Goal: Task Accomplishment & Management: Complete application form

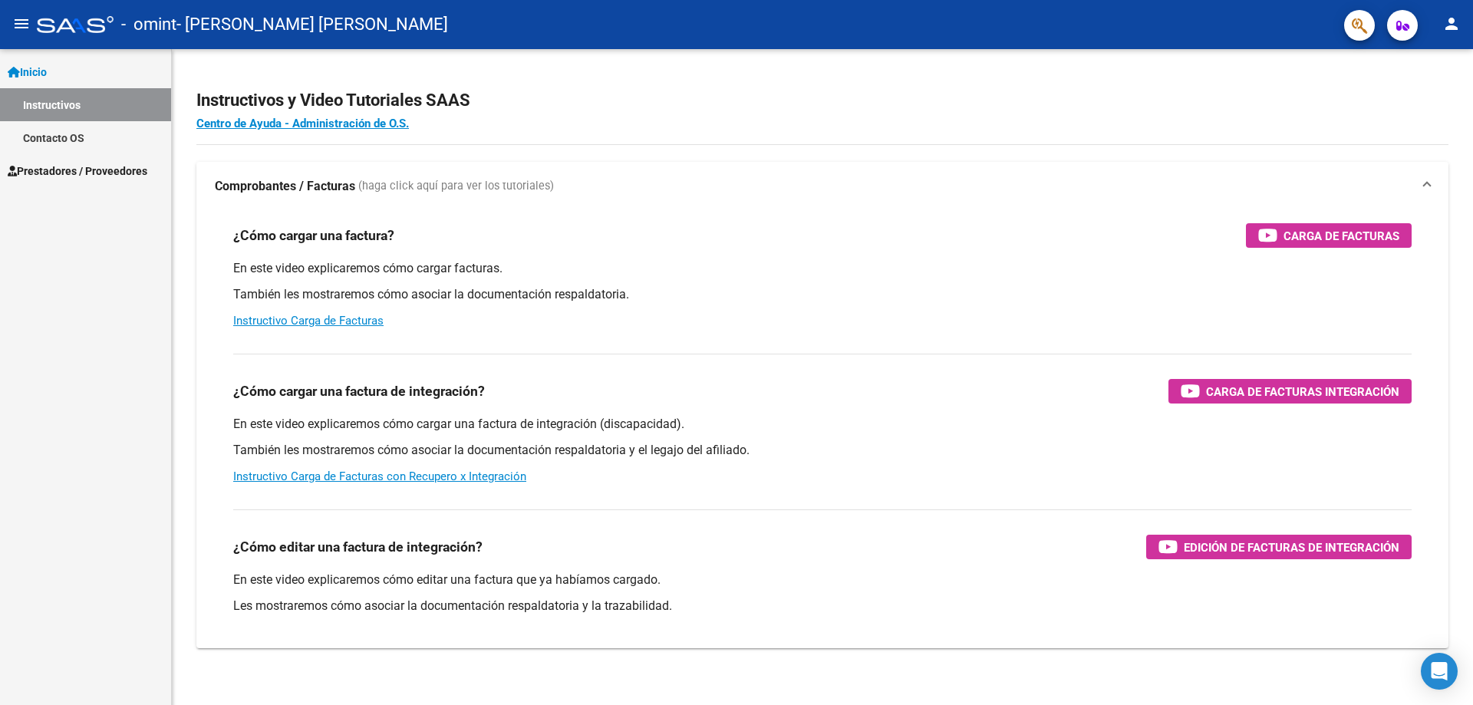
click at [52, 165] on span "Prestadores / Proveedores" at bounding box center [78, 171] width 140 height 17
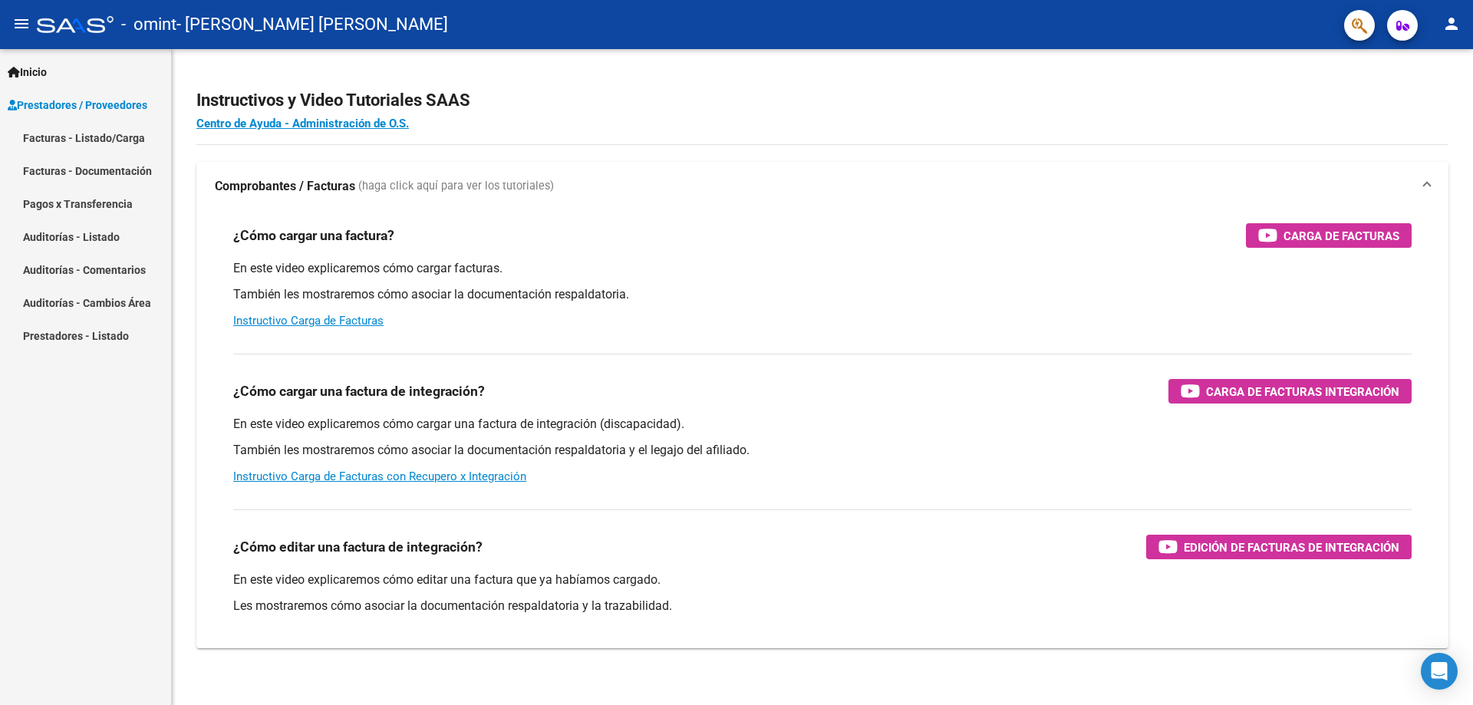
click at [74, 134] on link "Facturas - Listado/Carga" at bounding box center [85, 137] width 171 height 33
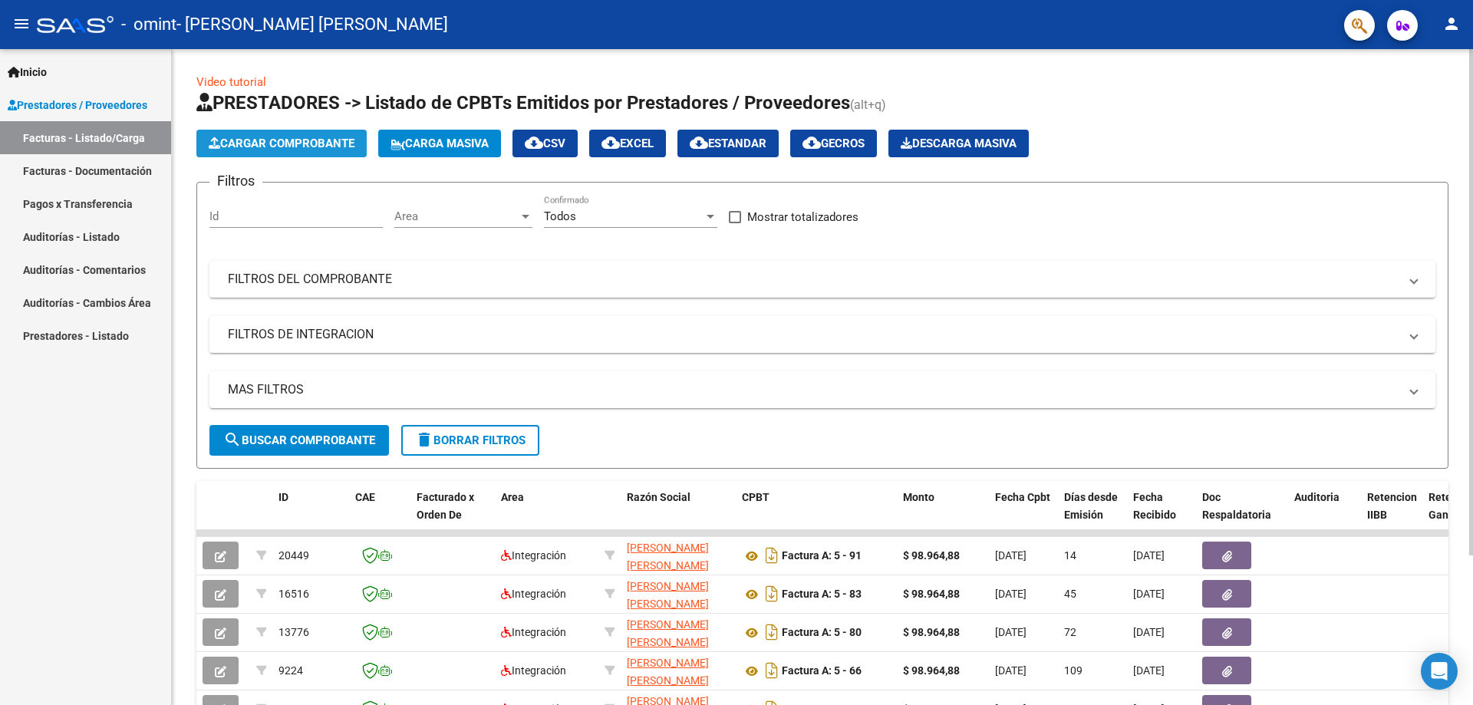
click at [294, 146] on span "Cargar Comprobante" at bounding box center [282, 144] width 146 height 14
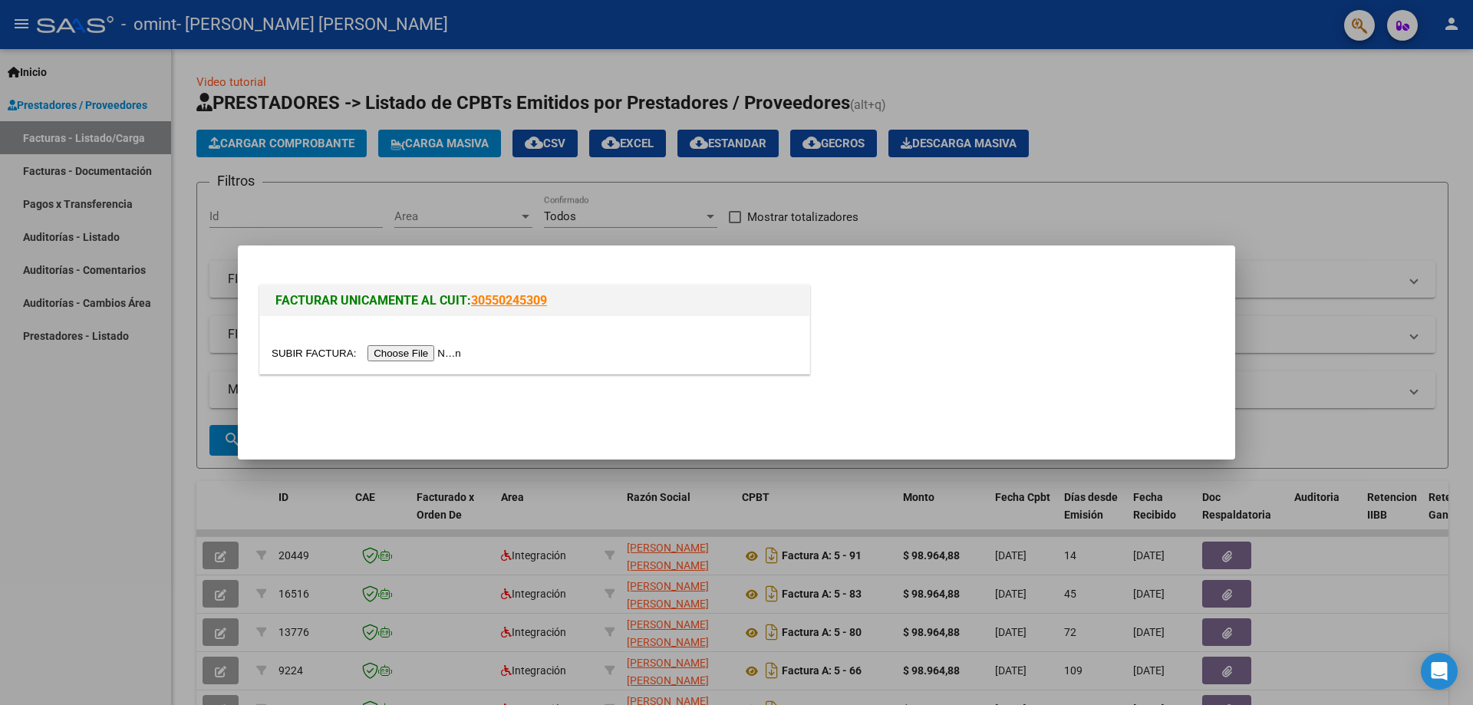
click at [301, 356] on input "file" at bounding box center [369, 353] width 194 height 16
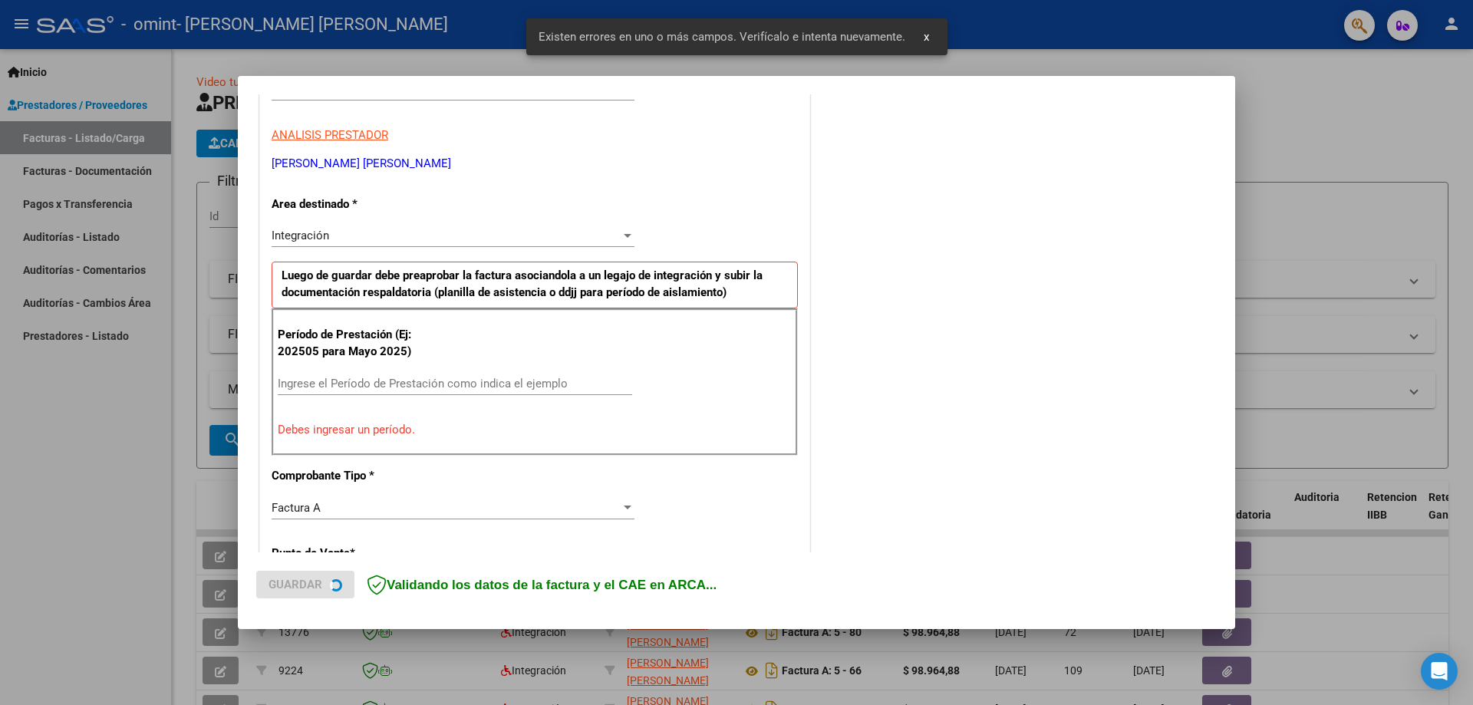
scroll to position [262, 0]
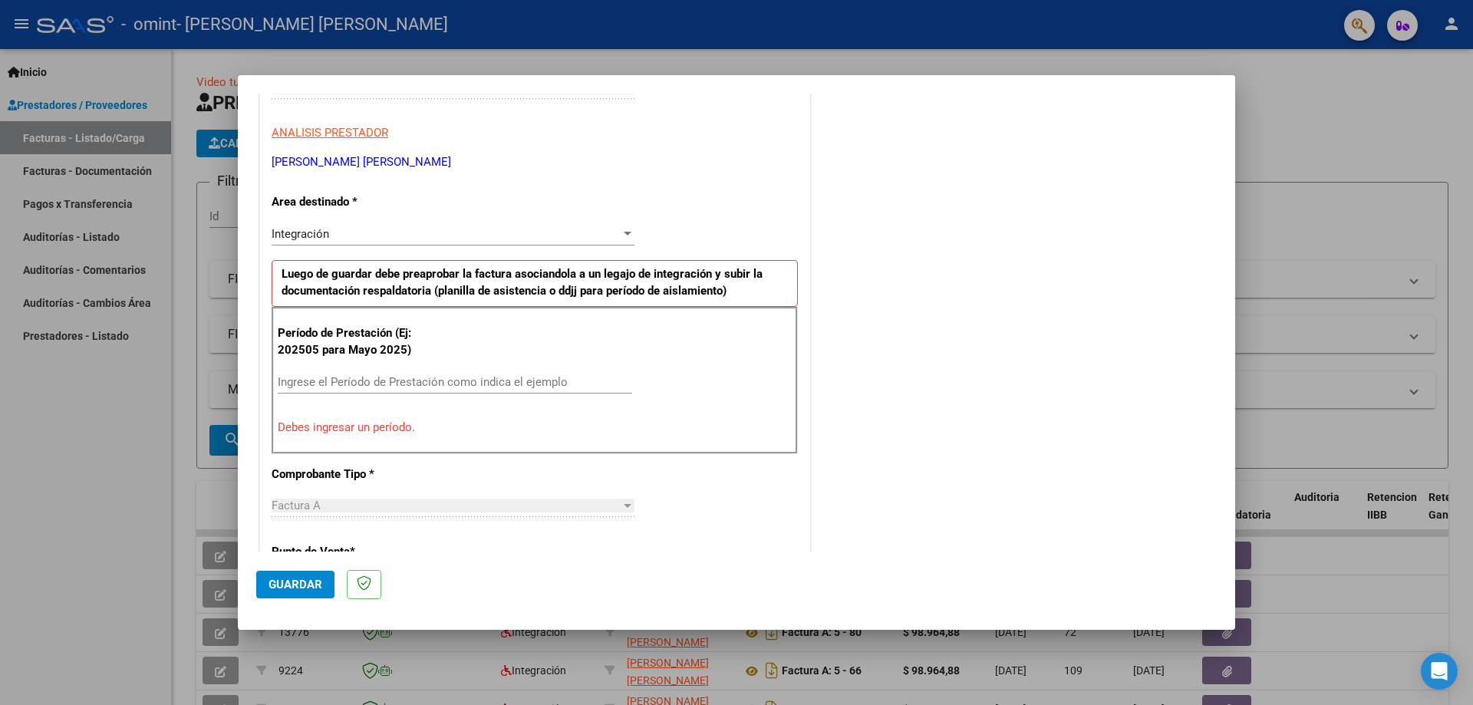
click at [377, 381] on input "Ingrese el Período de Prestación como indica el ejemplo" at bounding box center [455, 382] width 354 height 14
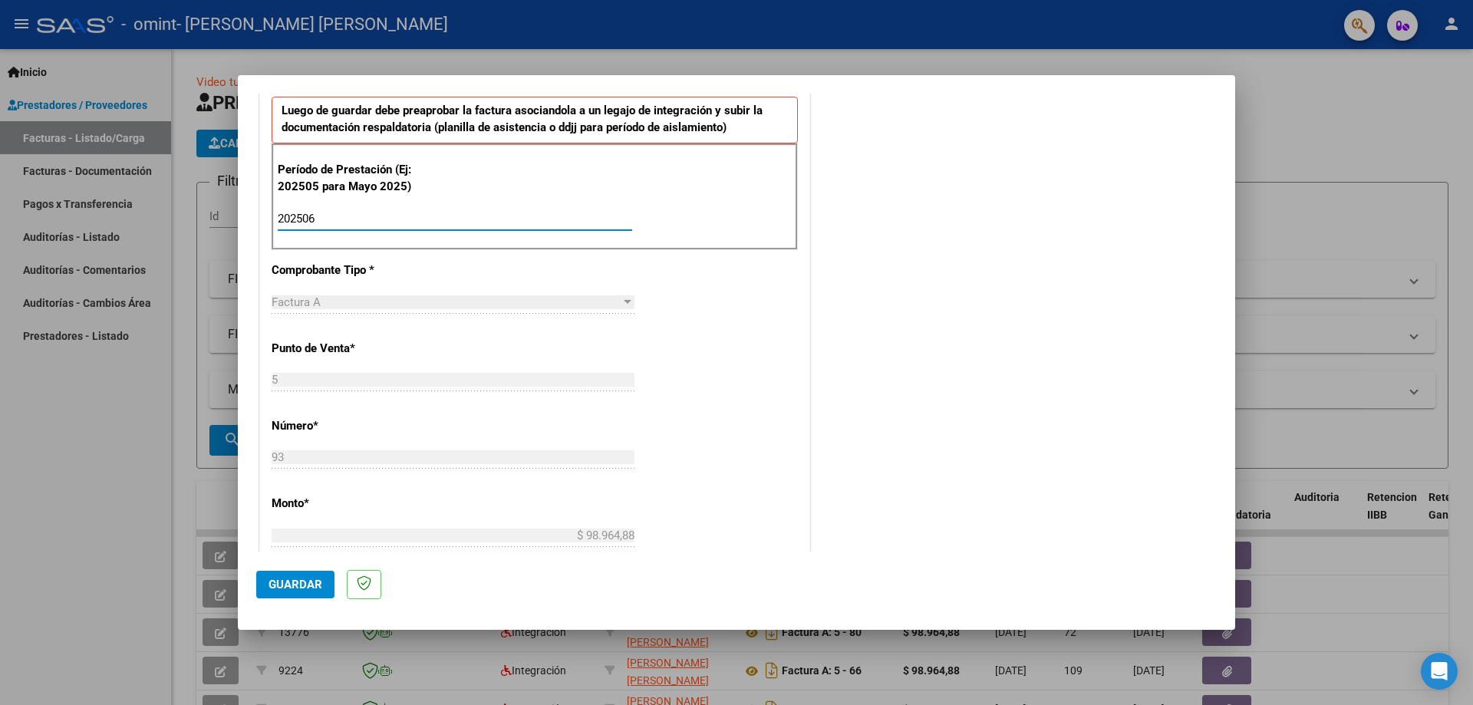
scroll to position [427, 0]
type input "202506"
click at [627, 299] on div at bounding box center [628, 300] width 8 height 4
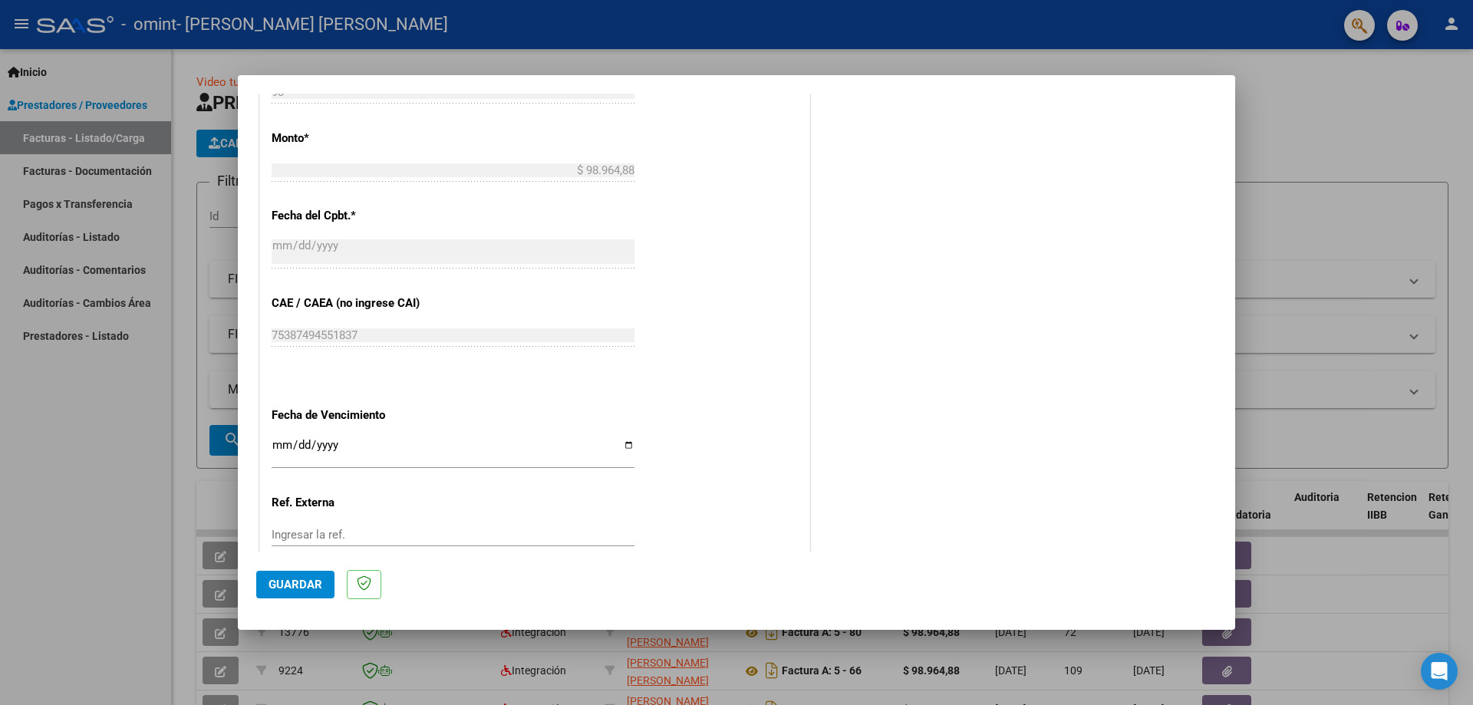
scroll to position [873, 0]
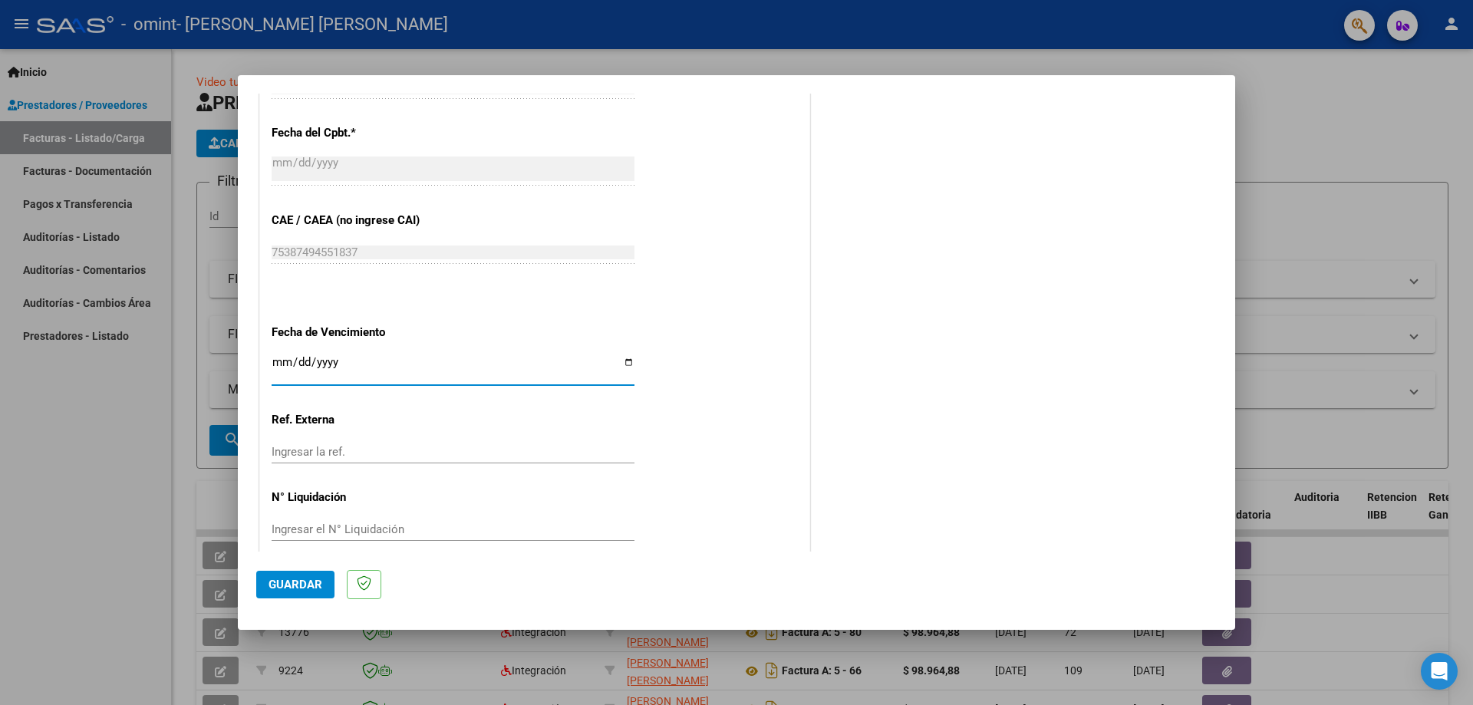
click at [627, 357] on input "Ingresar la fecha" at bounding box center [453, 368] width 363 height 25
click at [599, 356] on input "Ingresar la fecha" at bounding box center [453, 368] width 363 height 25
click at [301, 582] on span "Guardar" at bounding box center [295, 585] width 54 height 14
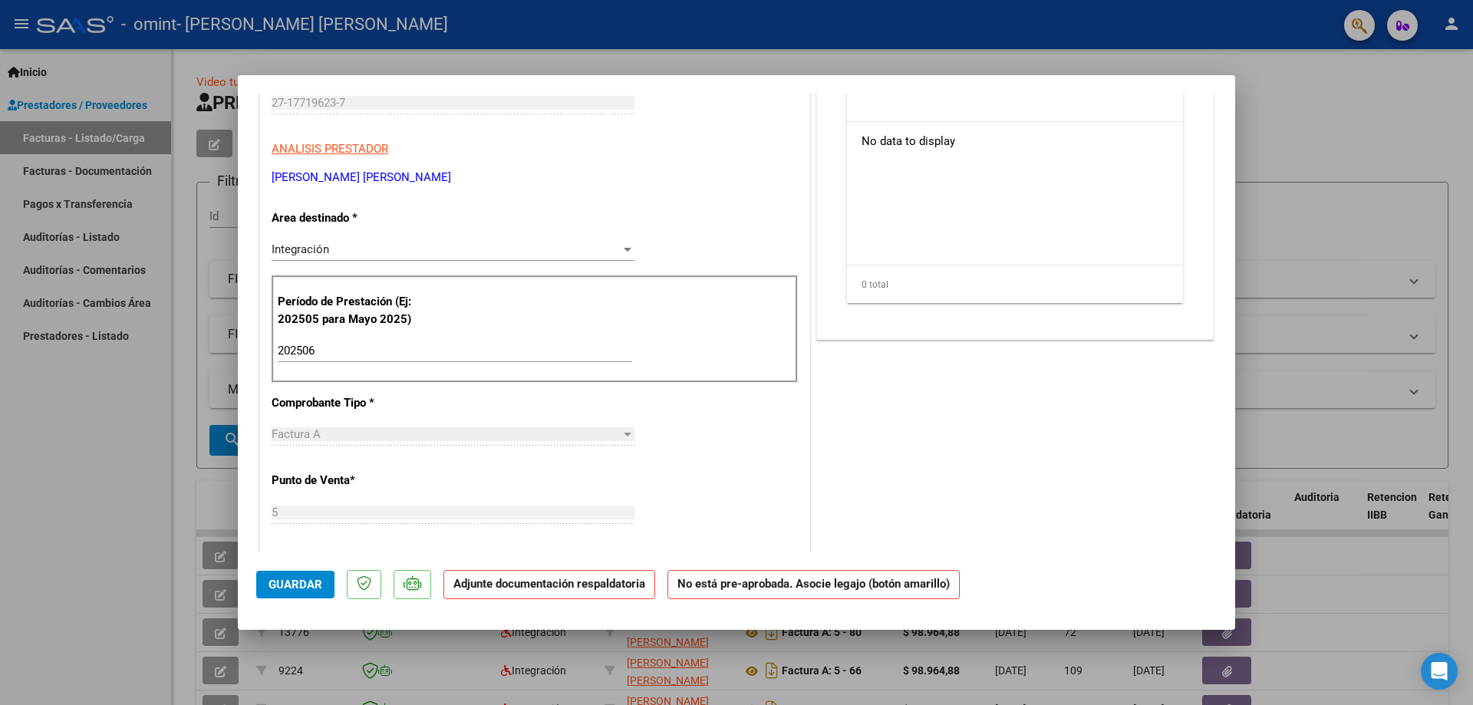
scroll to position [0, 0]
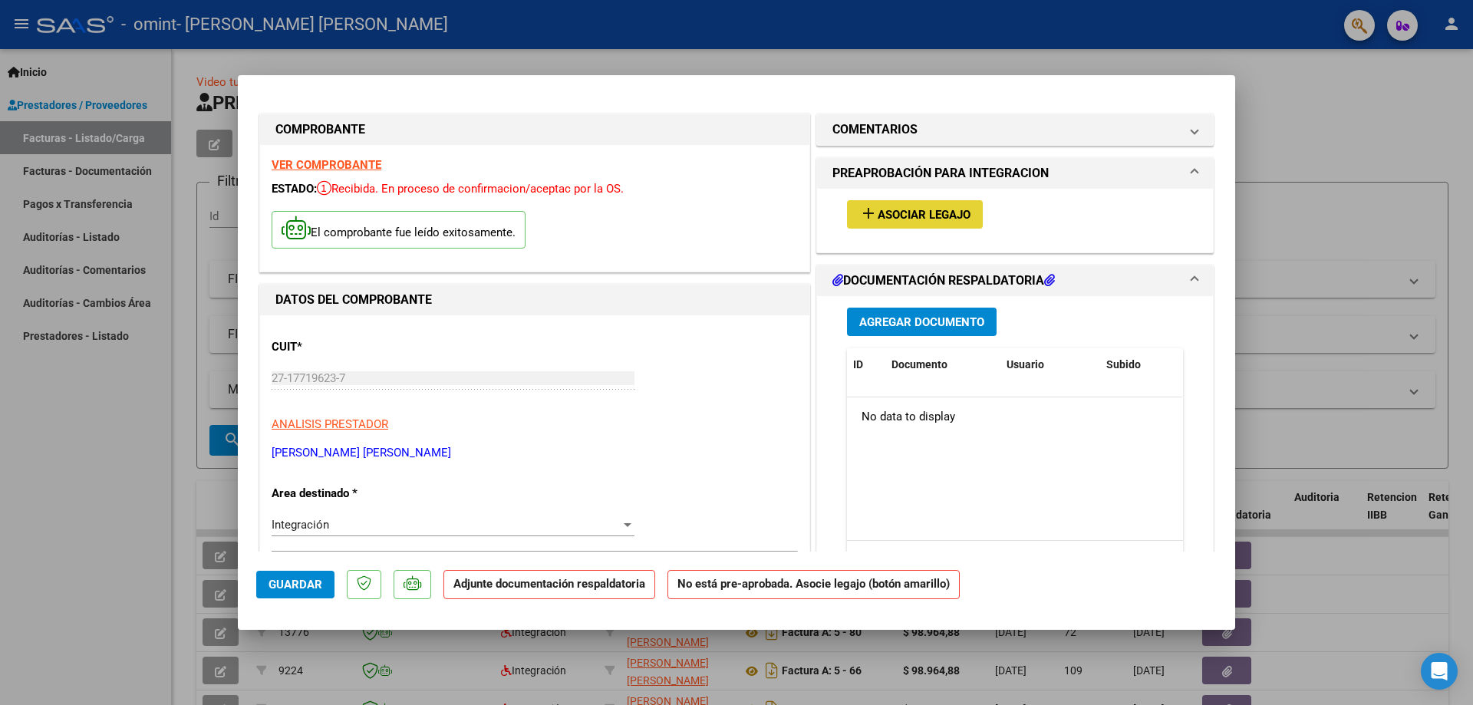
click at [930, 219] on span "Asociar Legajo" at bounding box center [923, 215] width 93 height 14
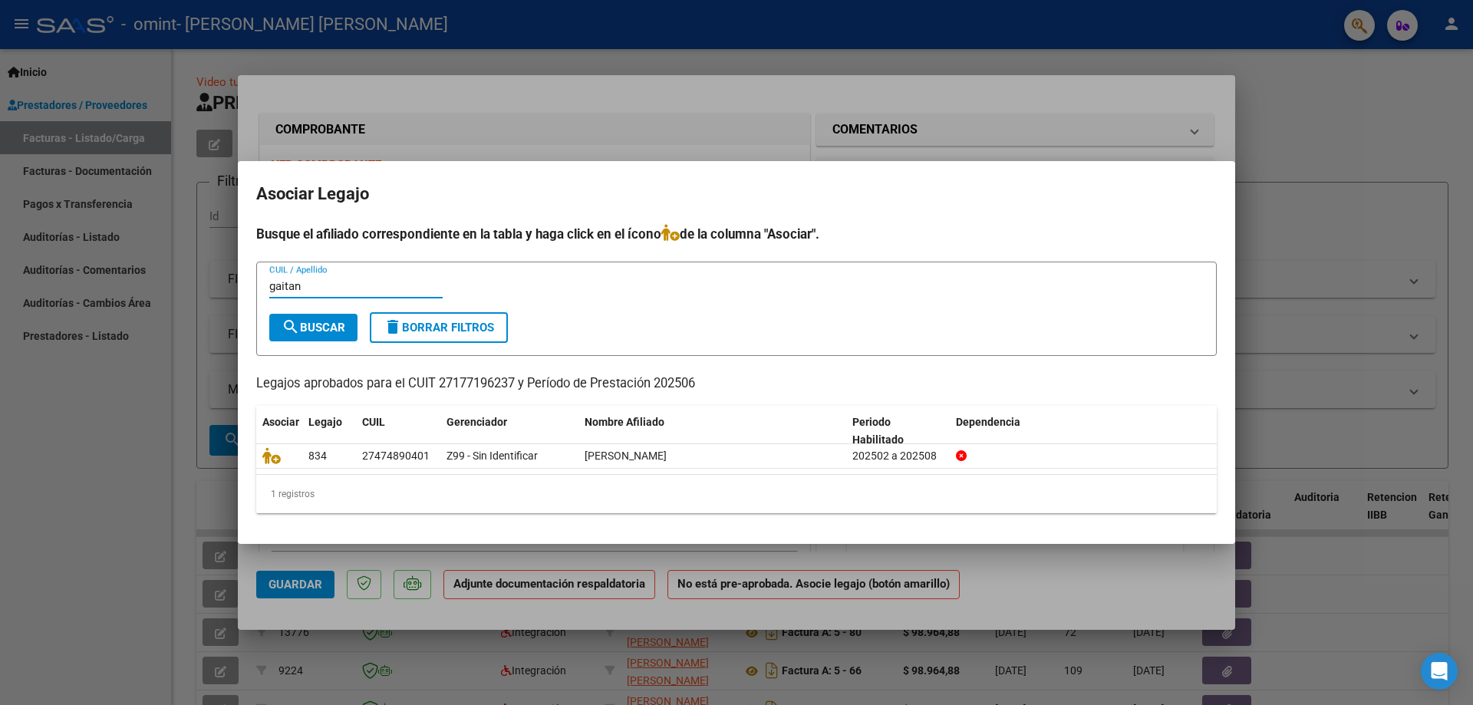
type input "gaitan"
click at [319, 326] on span "search Buscar" at bounding box center [313, 328] width 64 height 14
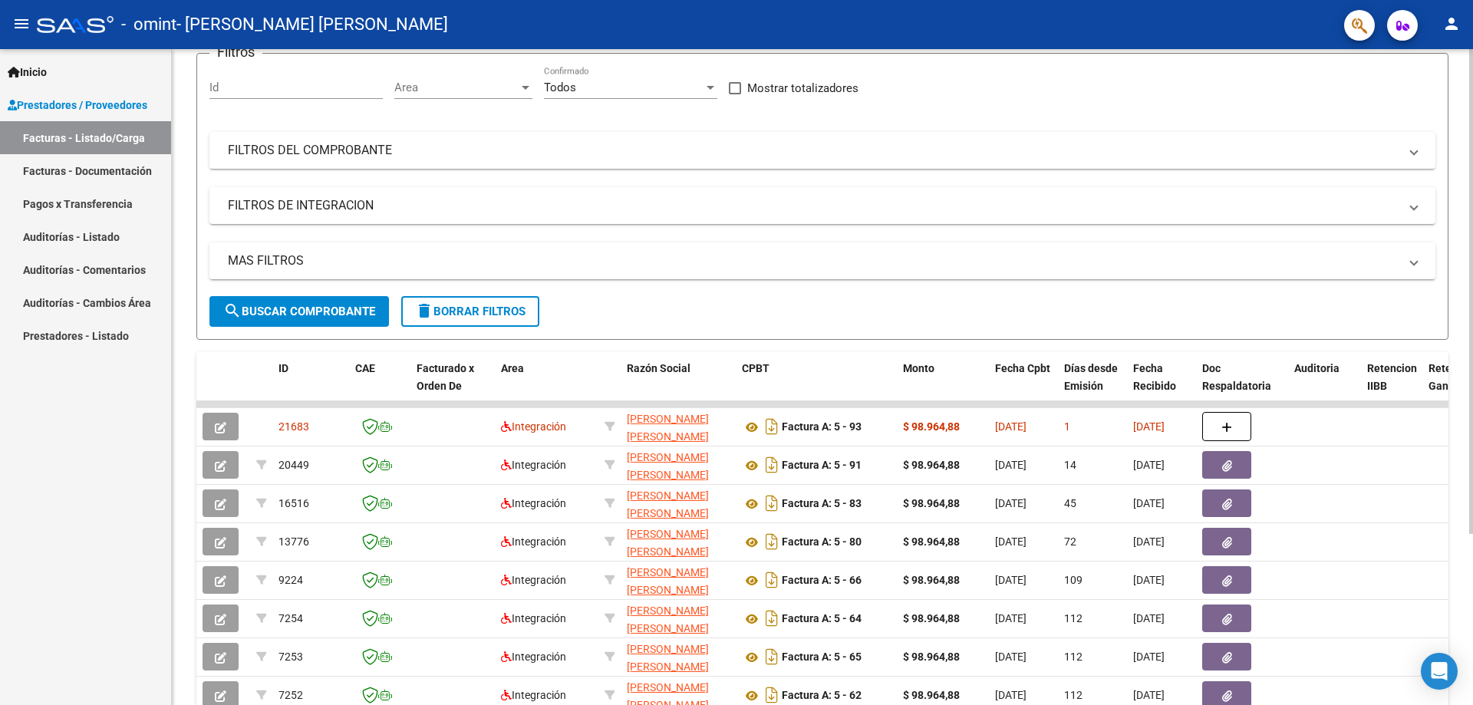
scroll to position [166, 0]
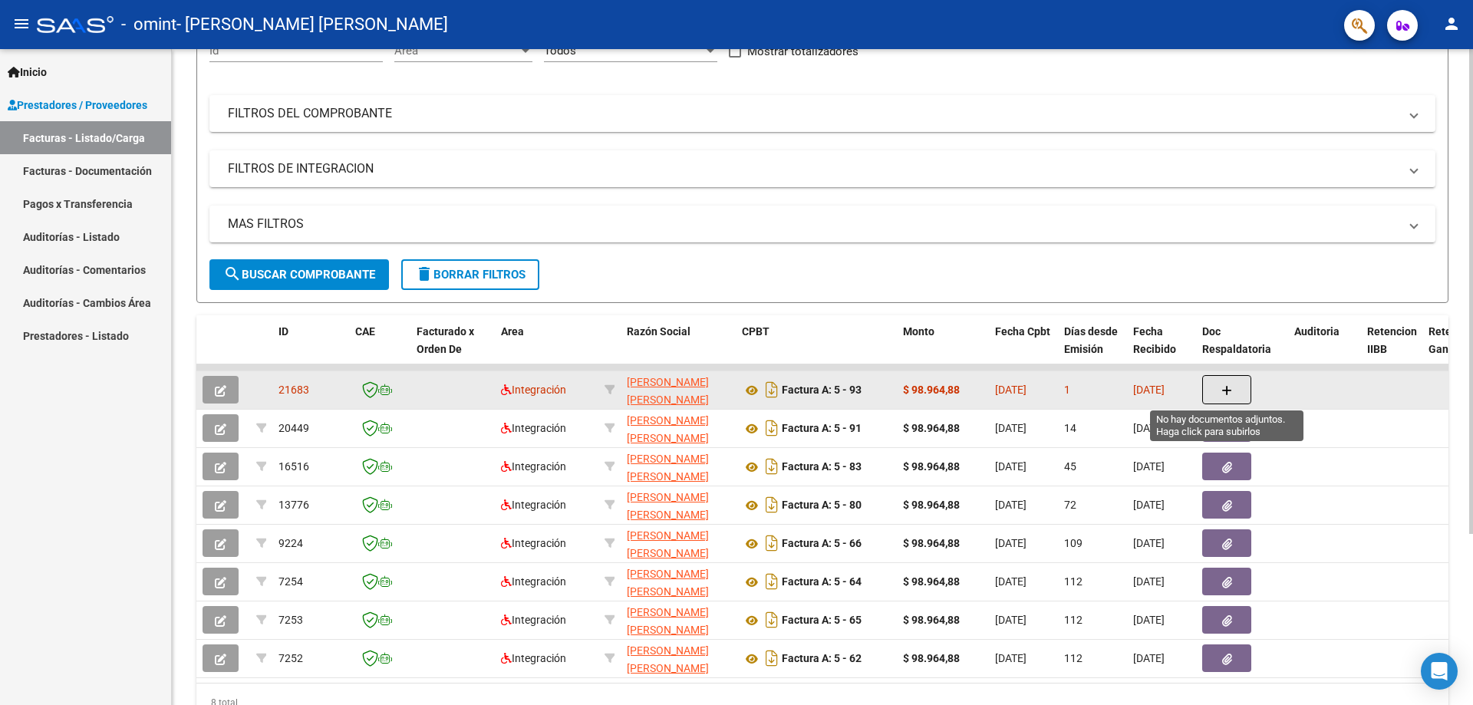
click at [1221, 392] on button "button" at bounding box center [1226, 389] width 49 height 29
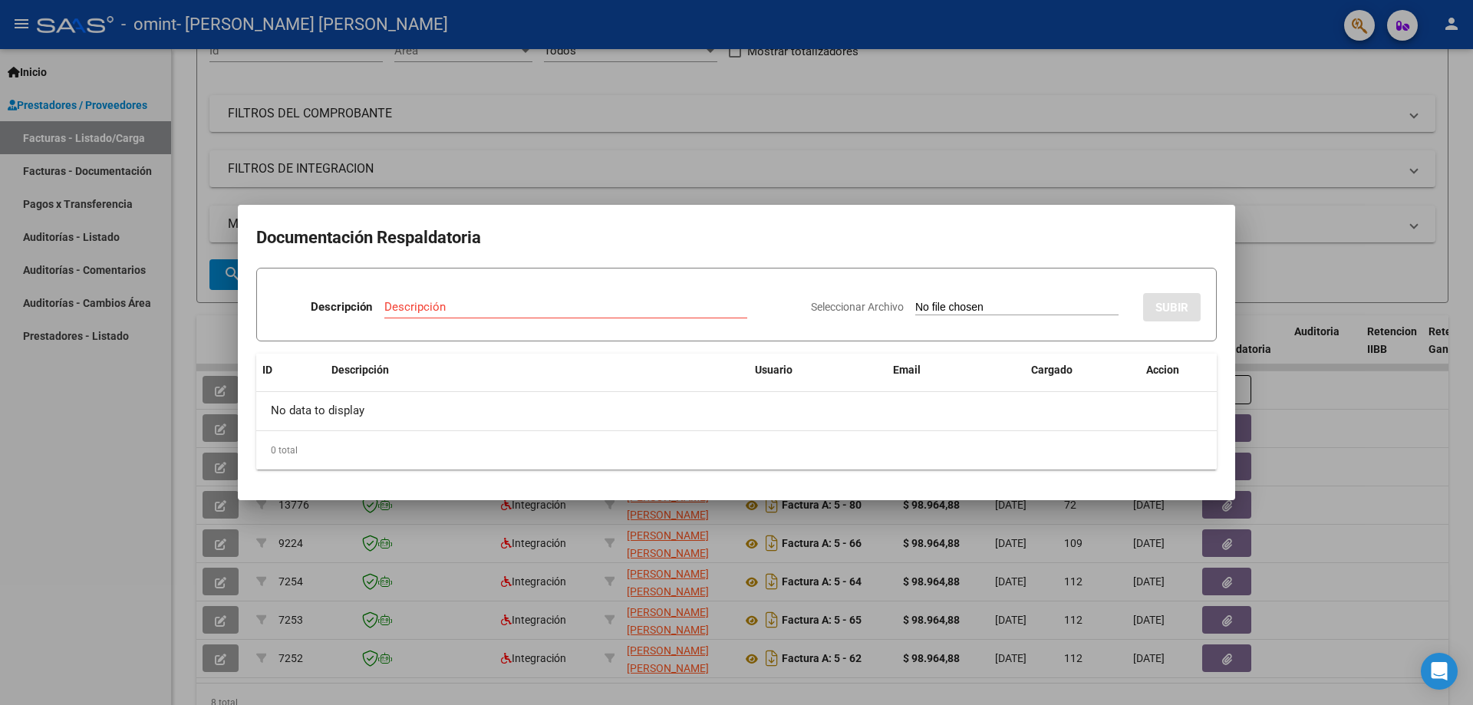
click at [915, 302] on input "Seleccionar Archivo" at bounding box center [1016, 308] width 203 height 15
type input "C:\fakepath\06-2025 Documento_2025-09-17_144058.pdf"
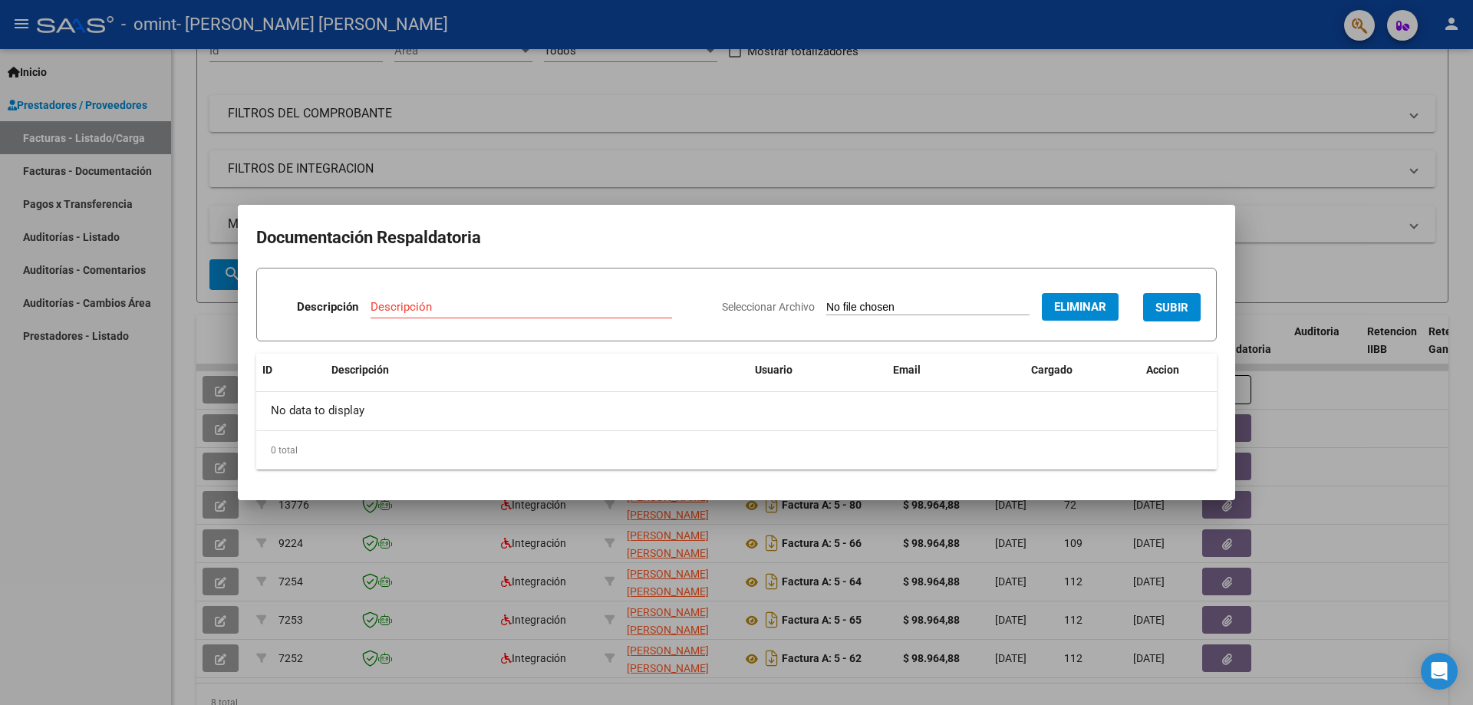
click at [1174, 311] on span "SUBIR" at bounding box center [1171, 308] width 33 height 14
click at [410, 306] on input "Descripción" at bounding box center [467, 307] width 243 height 14
type input "PLANILLA DE ASISTENCIA"
click at [1163, 310] on span "SUBIR" at bounding box center [1171, 308] width 33 height 14
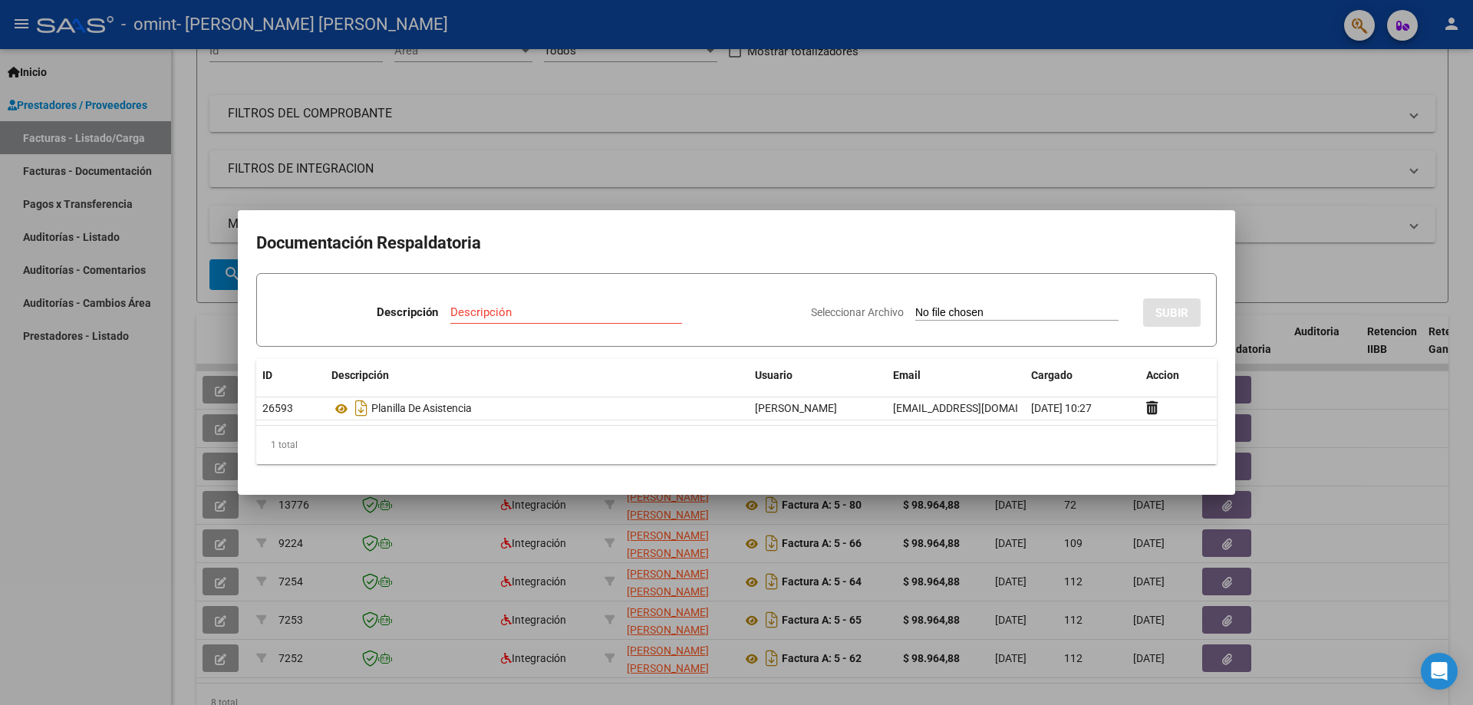
click at [1205, 481] on mat-dialog-container "Documentación Respaldatoria Descripción Descripción Seleccionar Archivo SUBIR I…" at bounding box center [736, 352] width 997 height 285
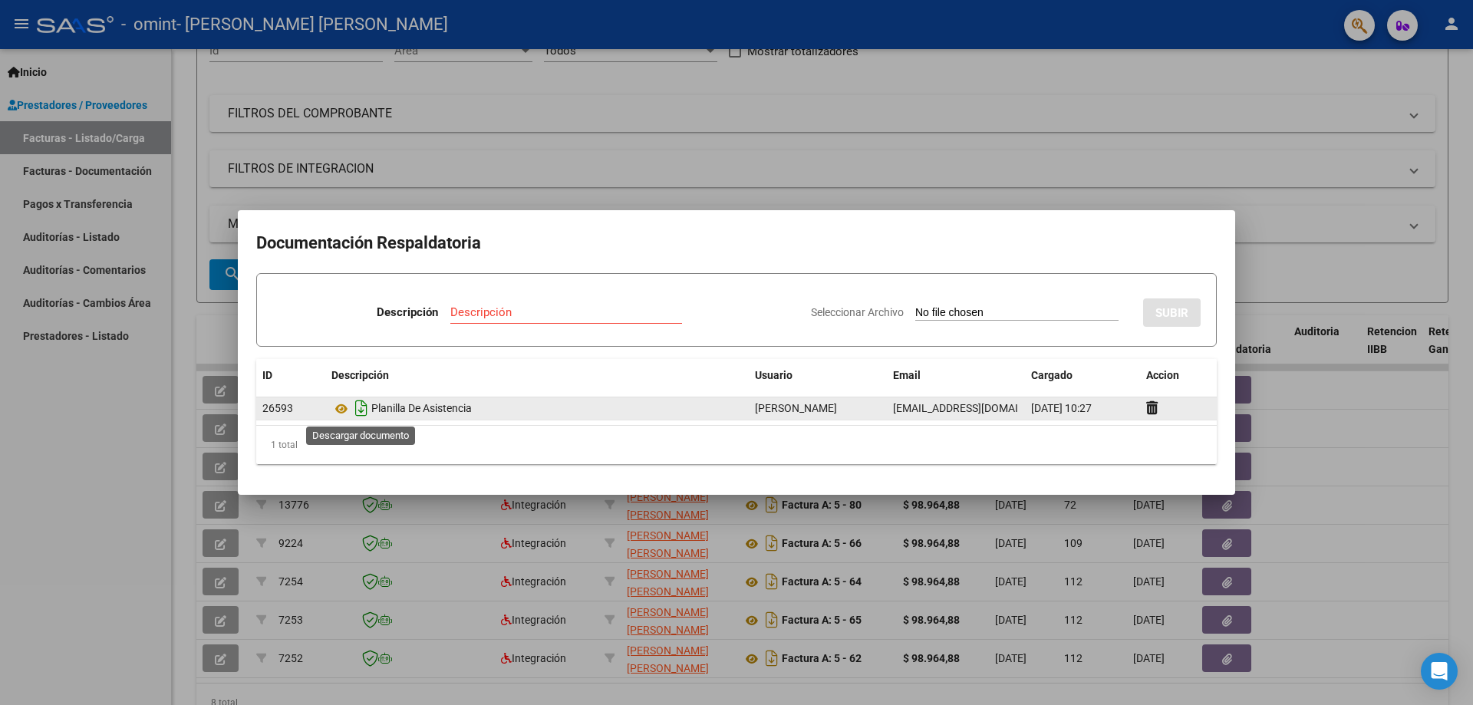
click at [357, 410] on icon "Descargar documento" at bounding box center [361, 408] width 20 height 25
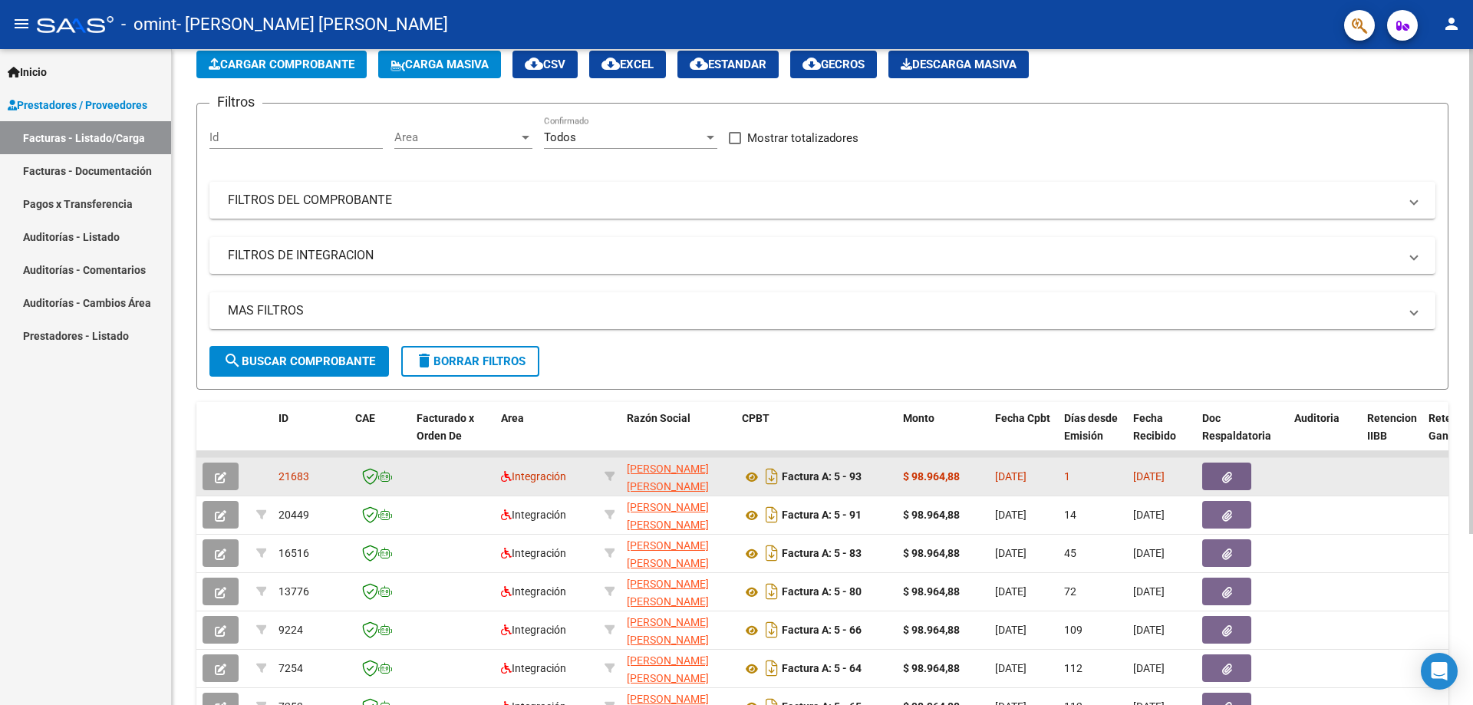
scroll to position [66, 0]
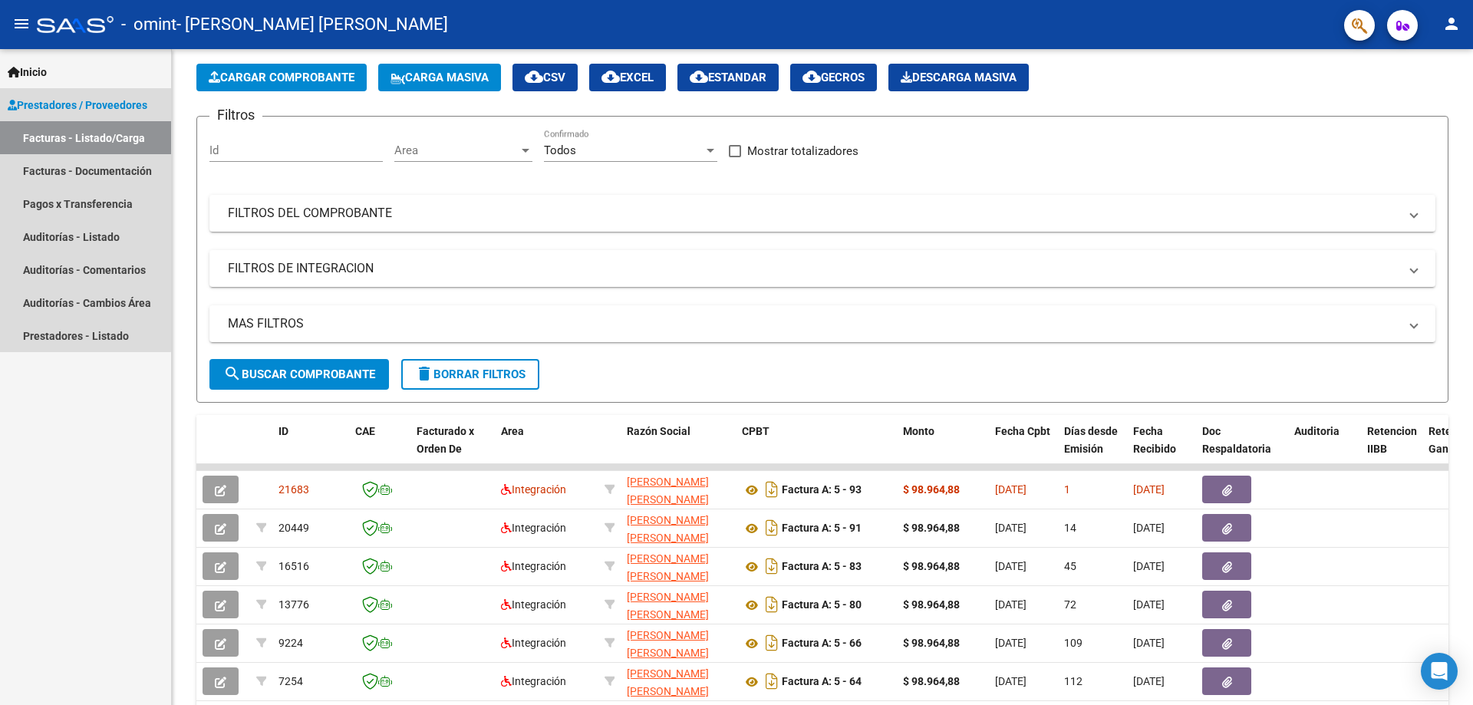
click at [55, 103] on span "Prestadores / Proveedores" at bounding box center [78, 105] width 140 height 17
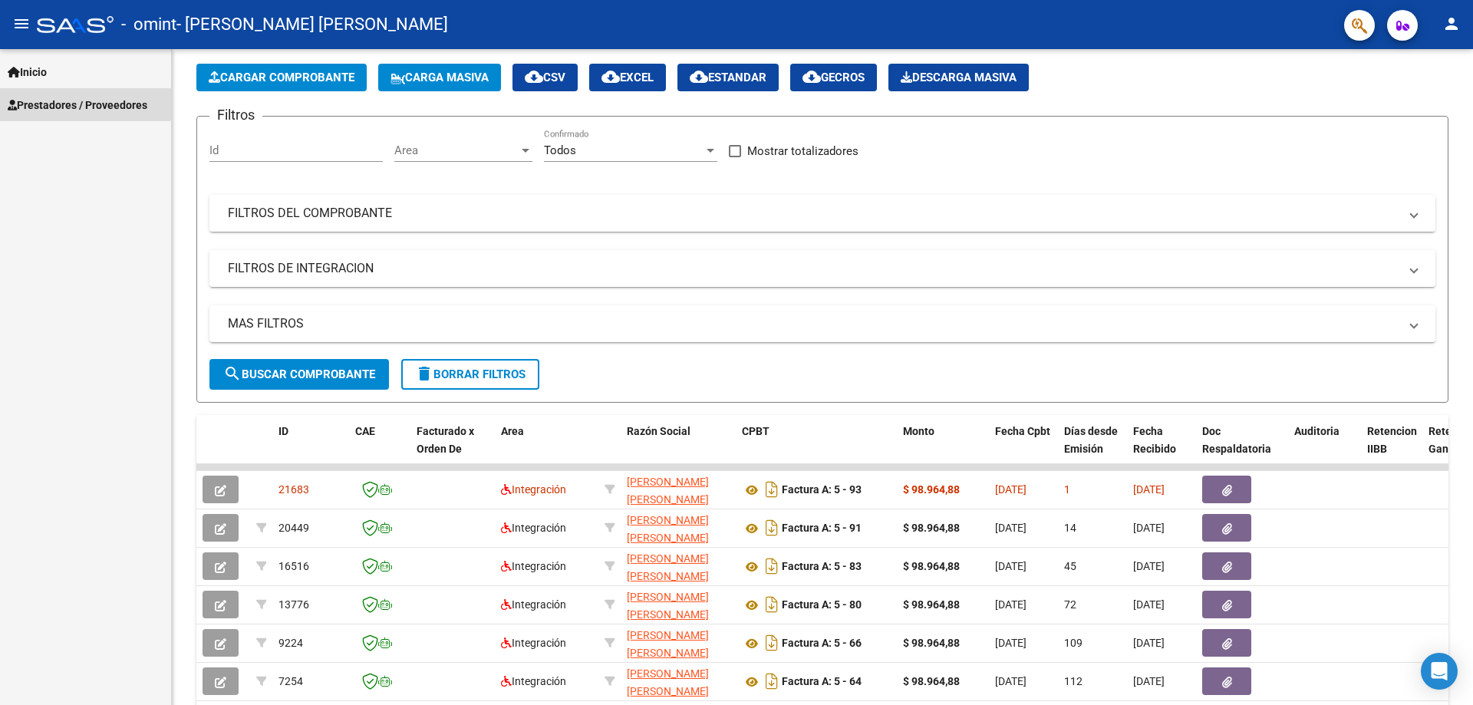
click at [70, 102] on span "Prestadores / Proveedores" at bounding box center [78, 105] width 140 height 17
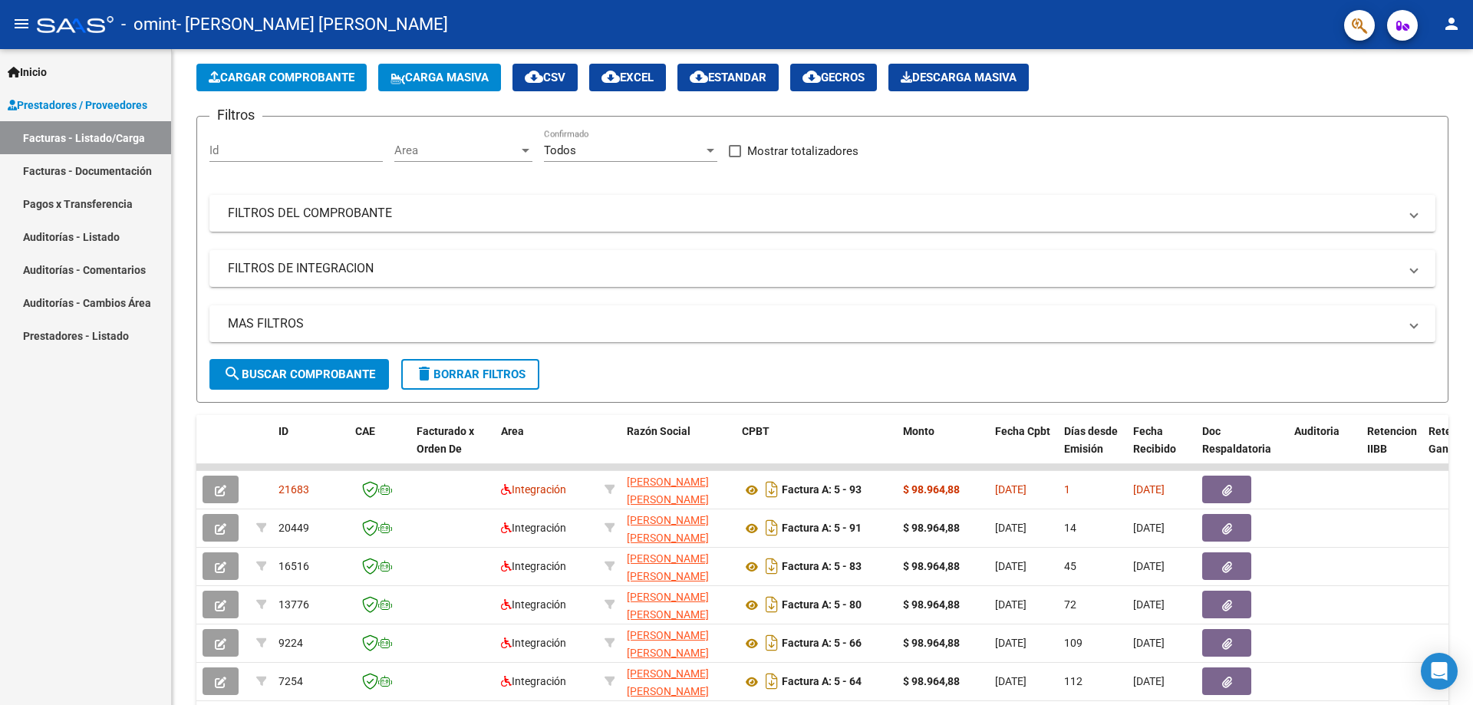
click at [77, 106] on span "Prestadores / Proveedores" at bounding box center [78, 105] width 140 height 17
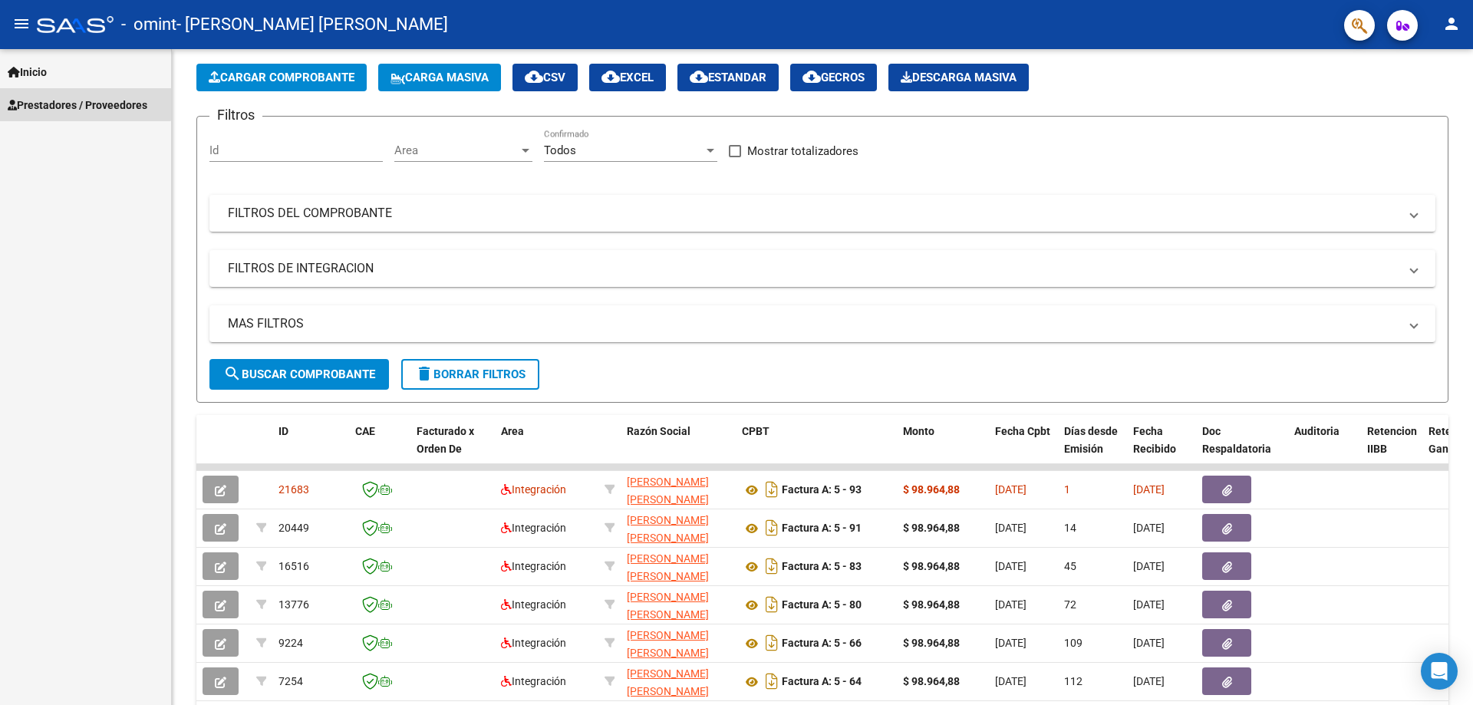
click at [64, 102] on span "Prestadores / Proveedores" at bounding box center [78, 105] width 140 height 17
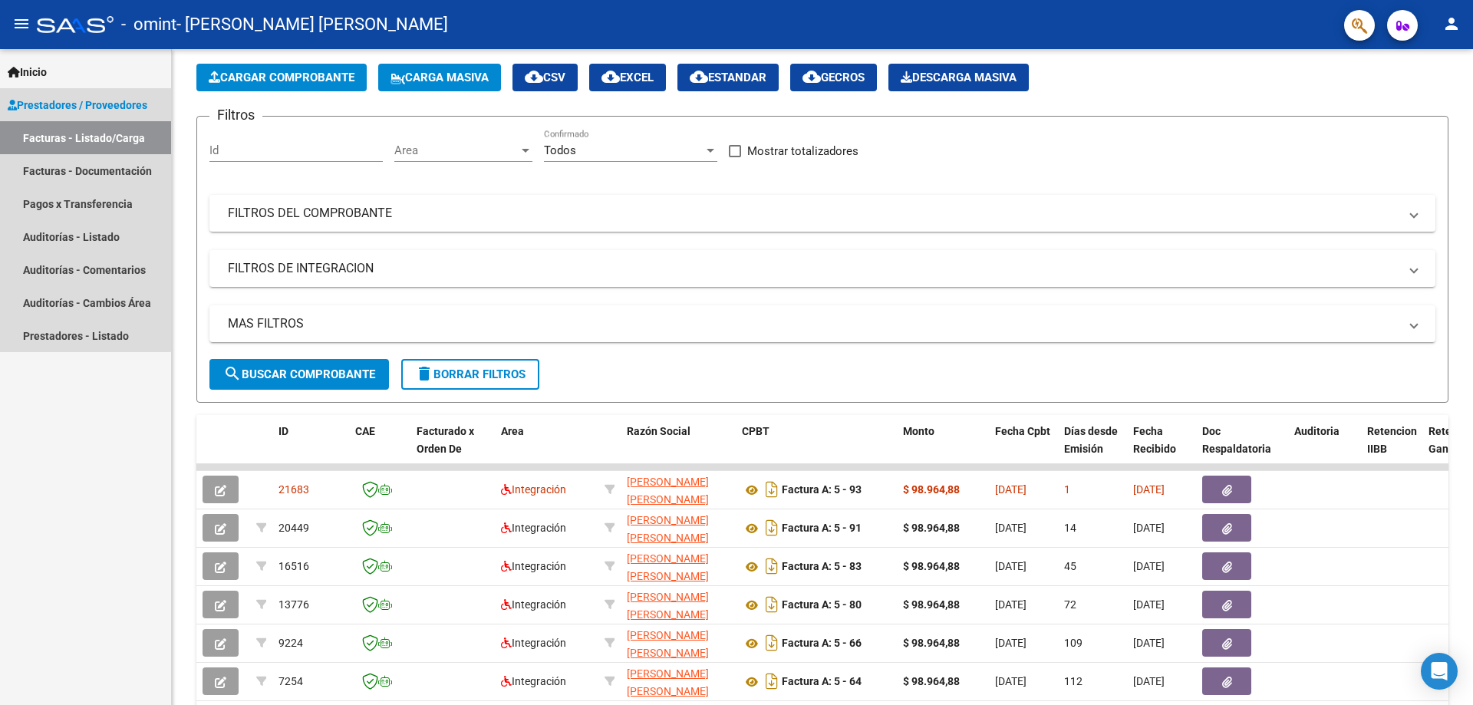
click at [81, 103] on span "Prestadores / Proveedores" at bounding box center [78, 105] width 140 height 17
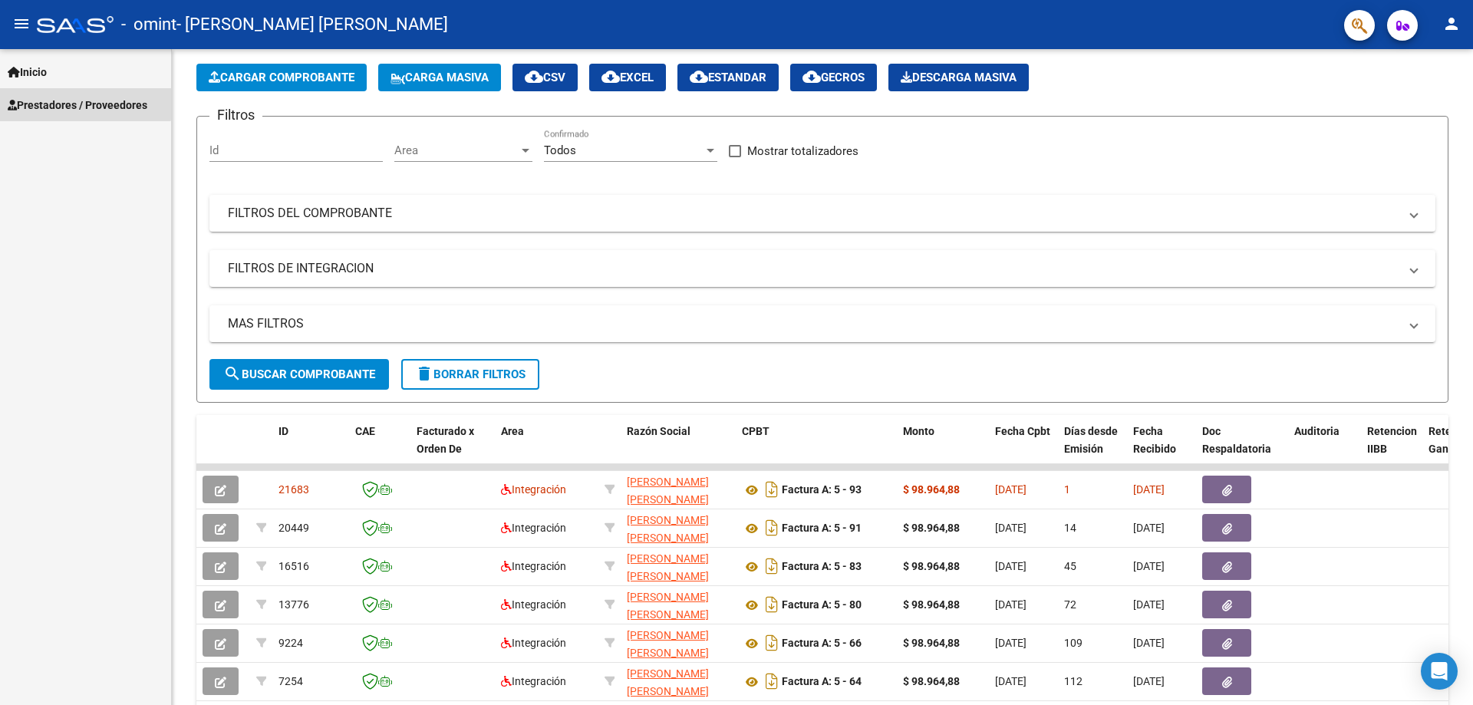
click at [81, 103] on span "Prestadores / Proveedores" at bounding box center [78, 105] width 140 height 17
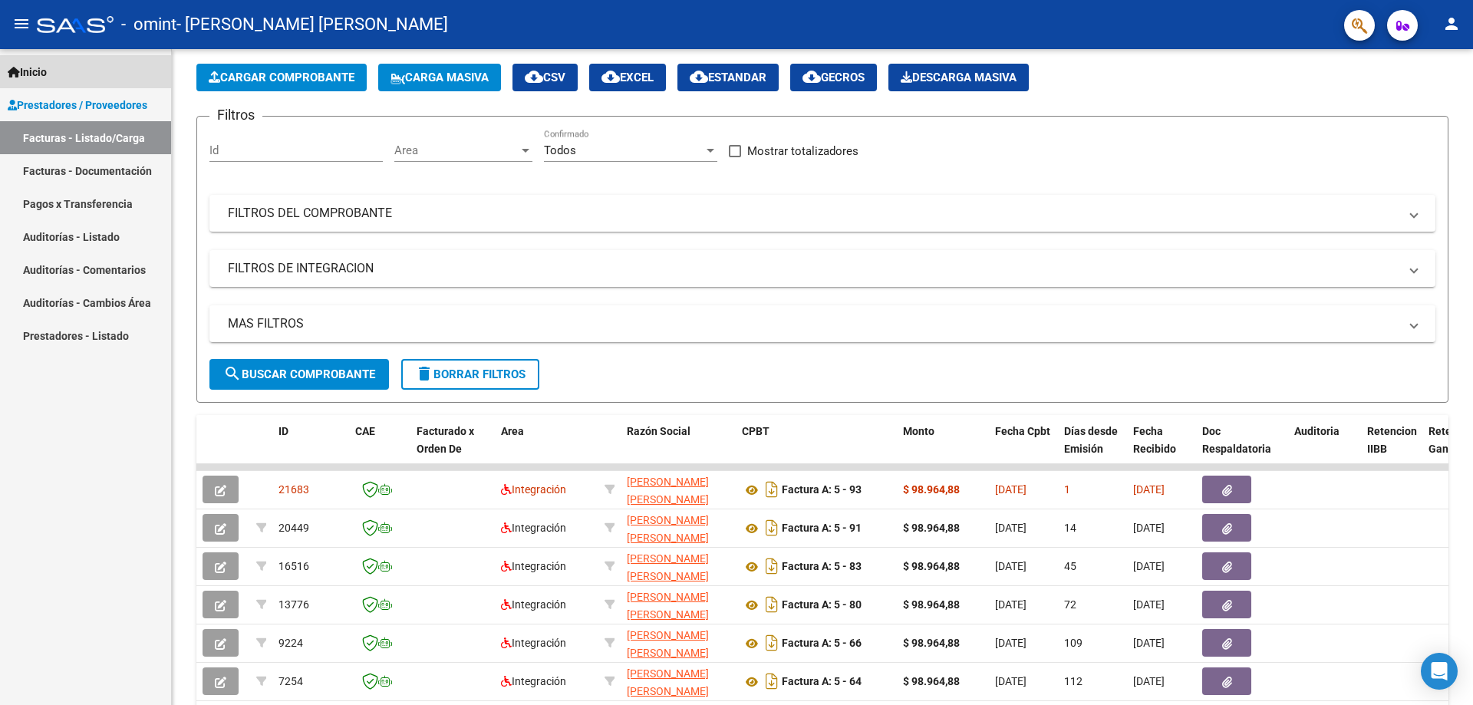
click at [47, 74] on span "Inicio" at bounding box center [27, 72] width 39 height 17
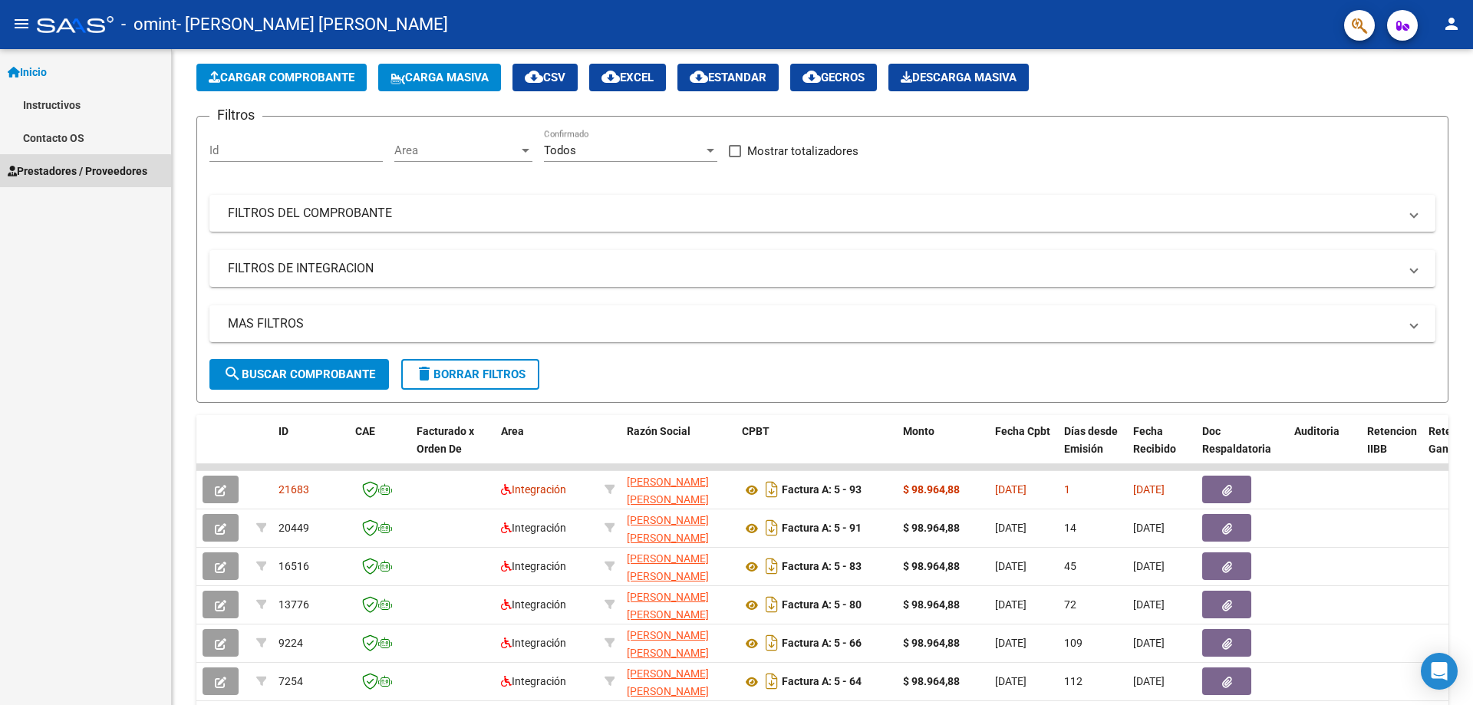
click at [79, 173] on span "Prestadores / Proveedores" at bounding box center [78, 171] width 140 height 17
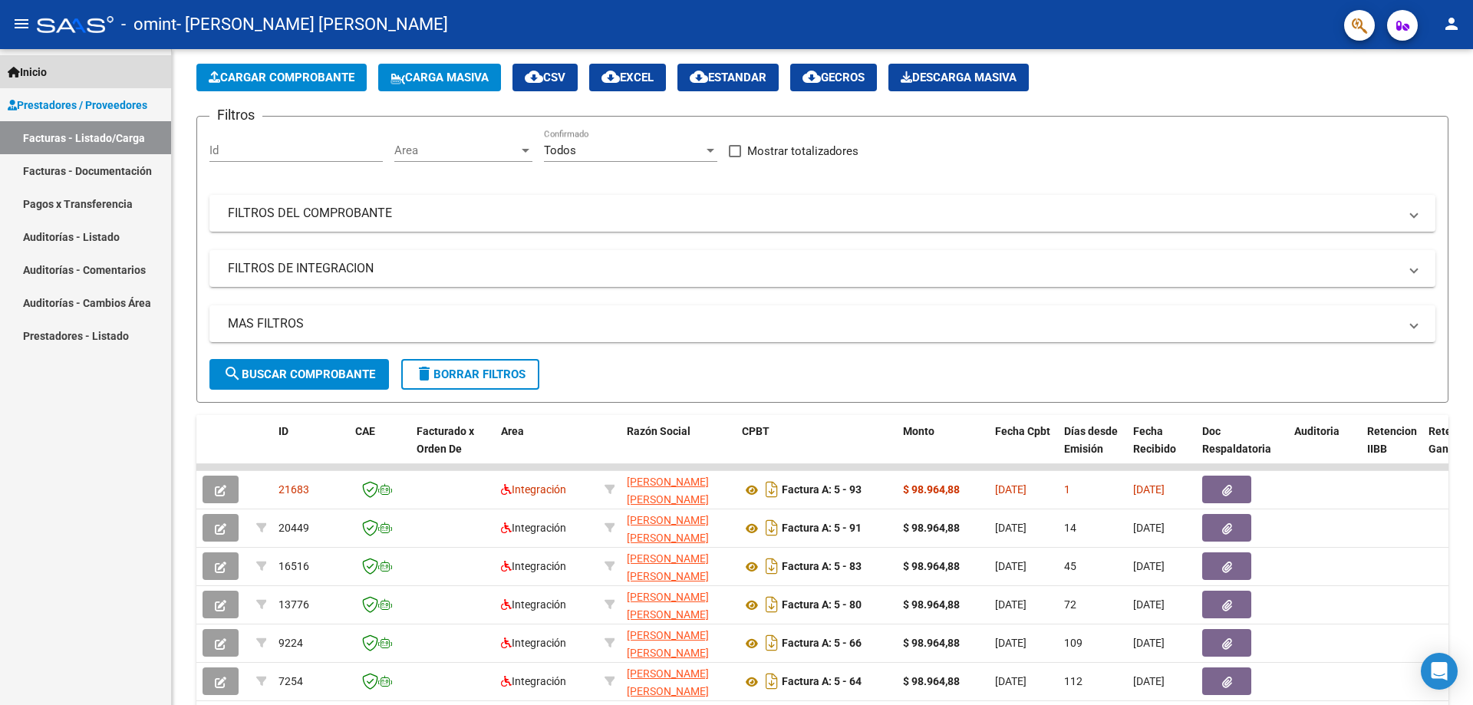
click at [47, 74] on span "Inicio" at bounding box center [27, 72] width 39 height 17
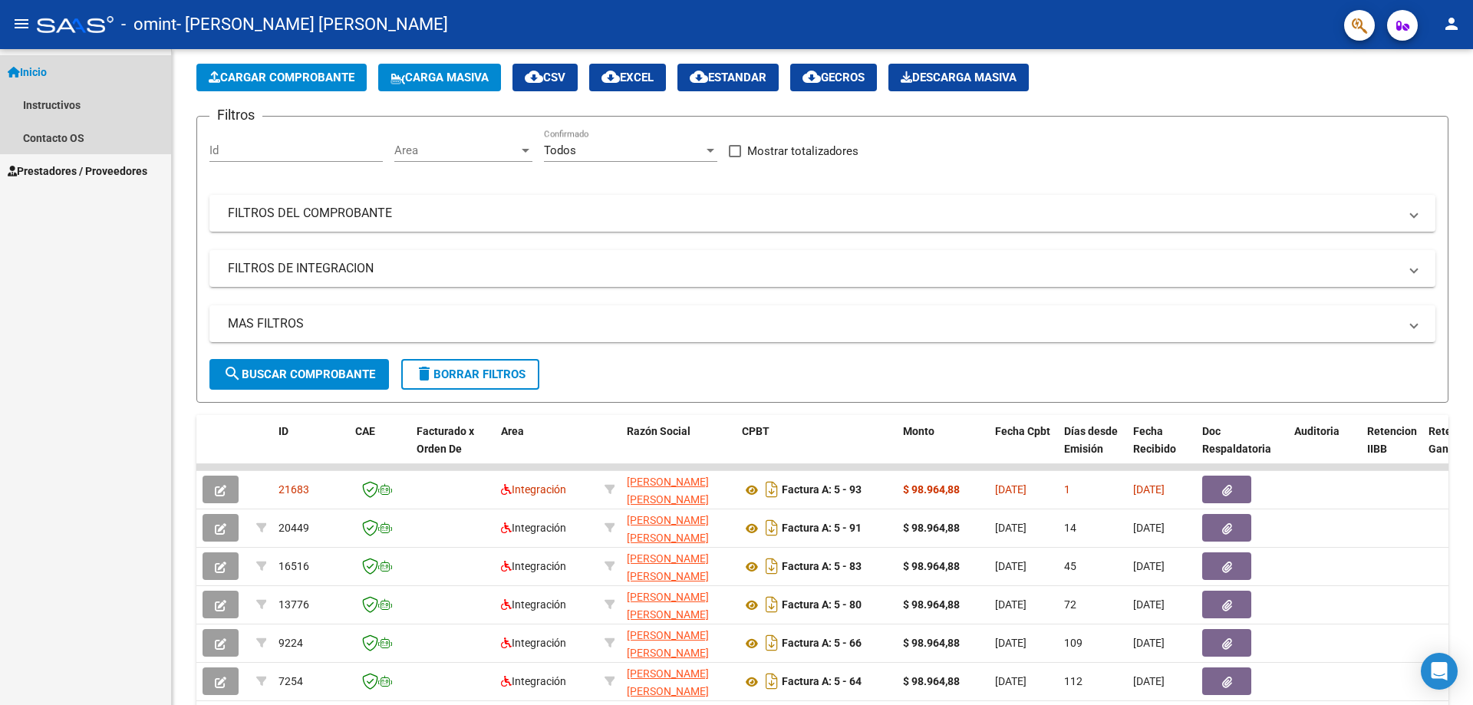
click at [44, 71] on span "Inicio" at bounding box center [27, 72] width 39 height 17
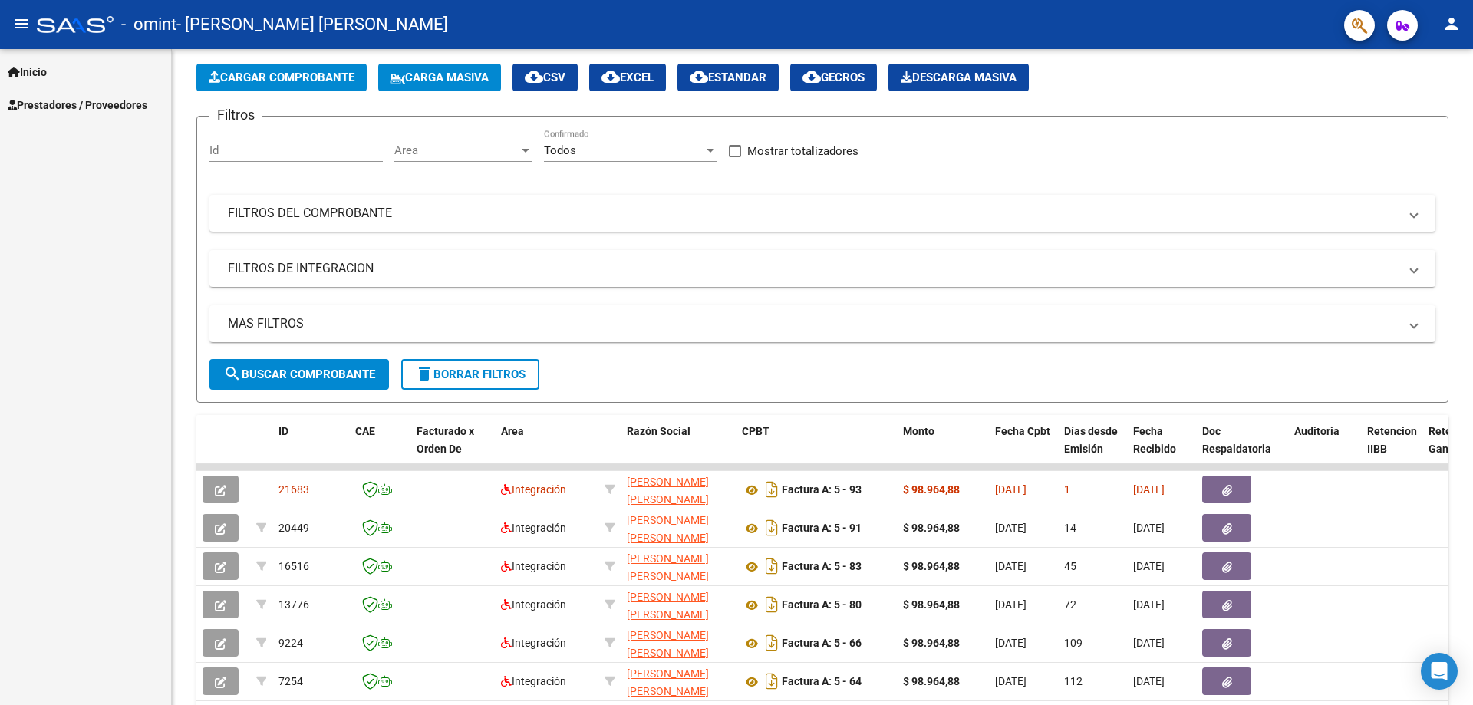
click at [49, 105] on span "Prestadores / Proveedores" at bounding box center [78, 105] width 140 height 17
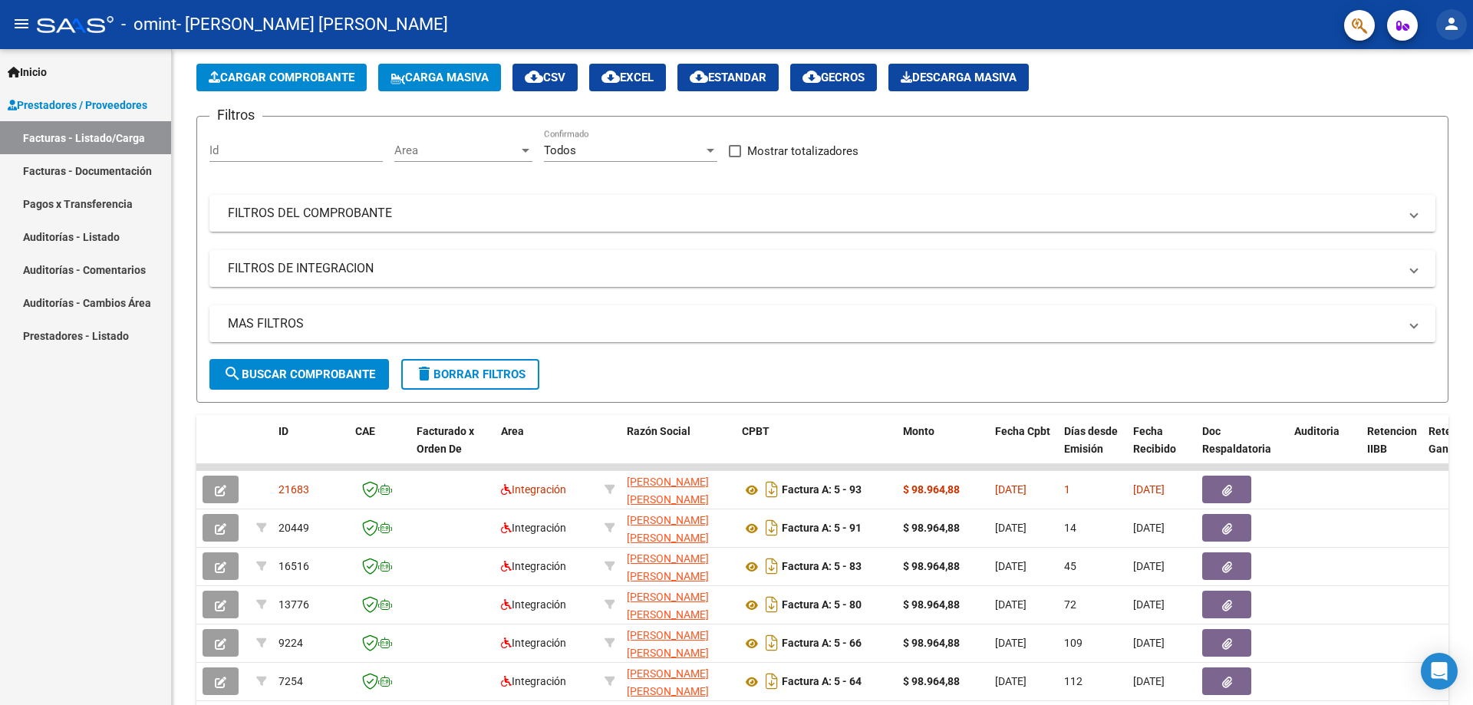
click at [1452, 27] on mat-icon "person" at bounding box center [1451, 24] width 18 height 18
click at [1427, 104] on button "exit_to_app Salir" at bounding box center [1420, 101] width 94 height 37
